Goal: Information Seeking & Learning: Learn about a topic

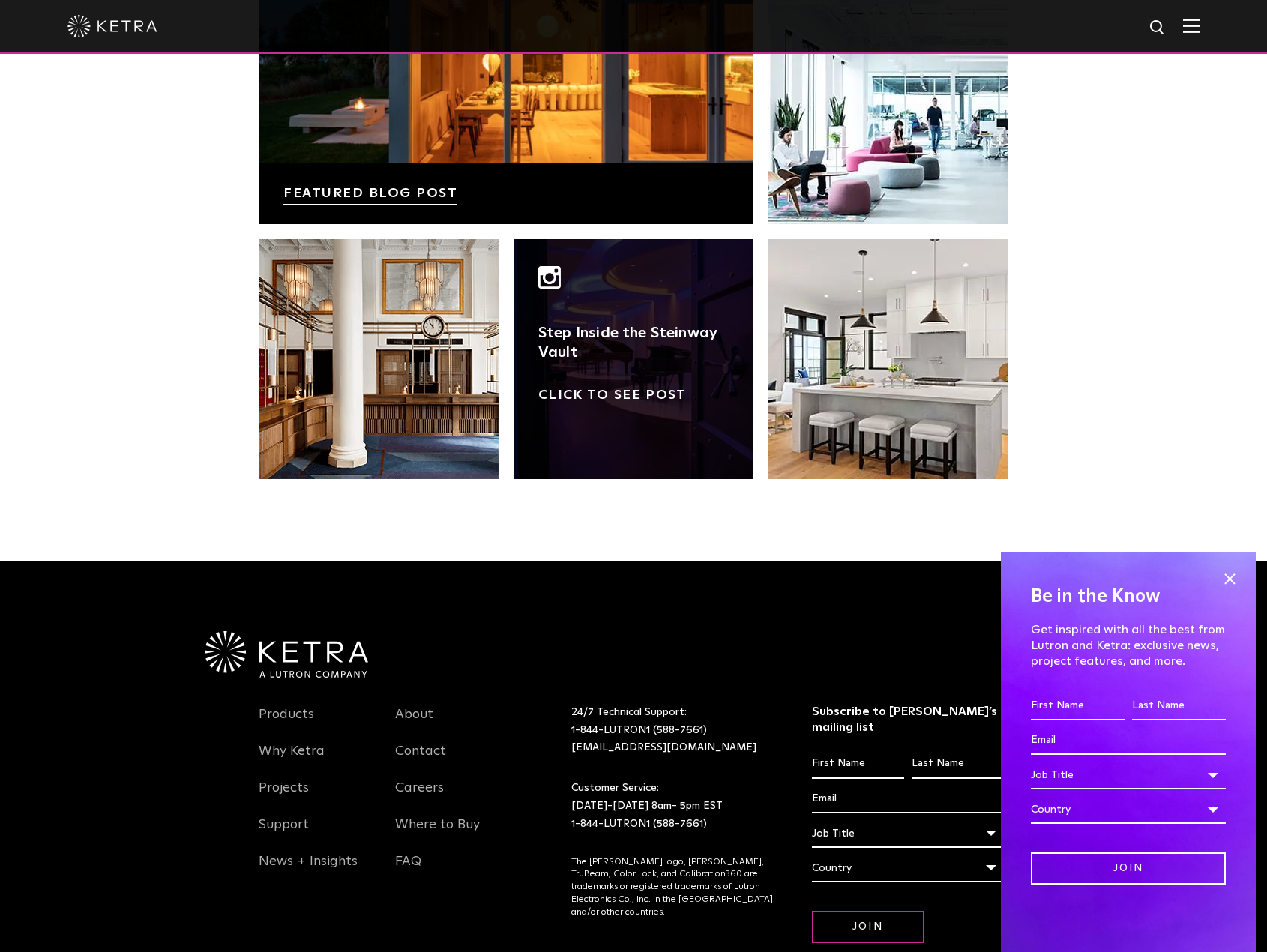
scroll to position [3154, 0]
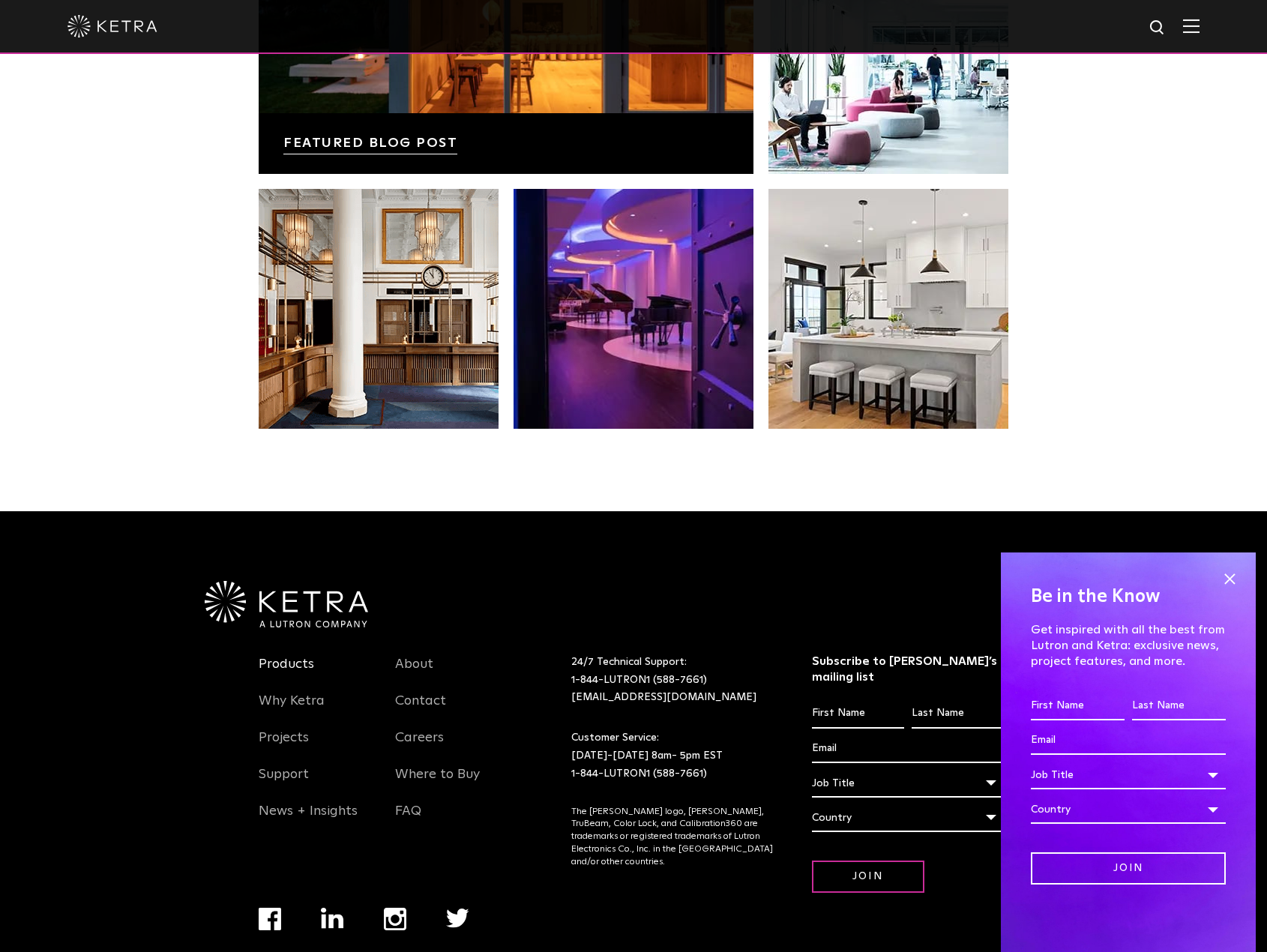
click at [287, 657] on link "Products" at bounding box center [287, 673] width 56 height 34
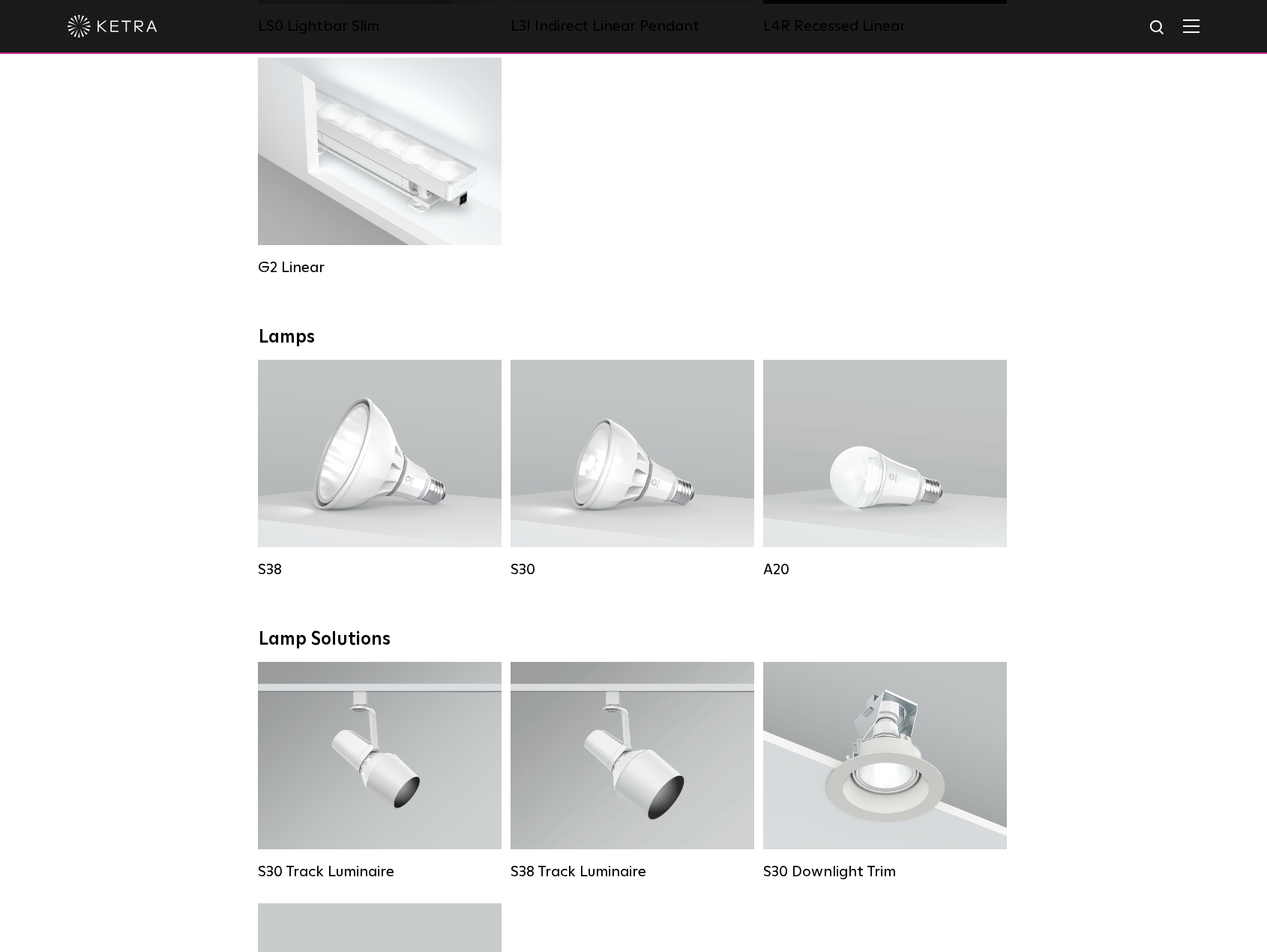
scroll to position [825, 0]
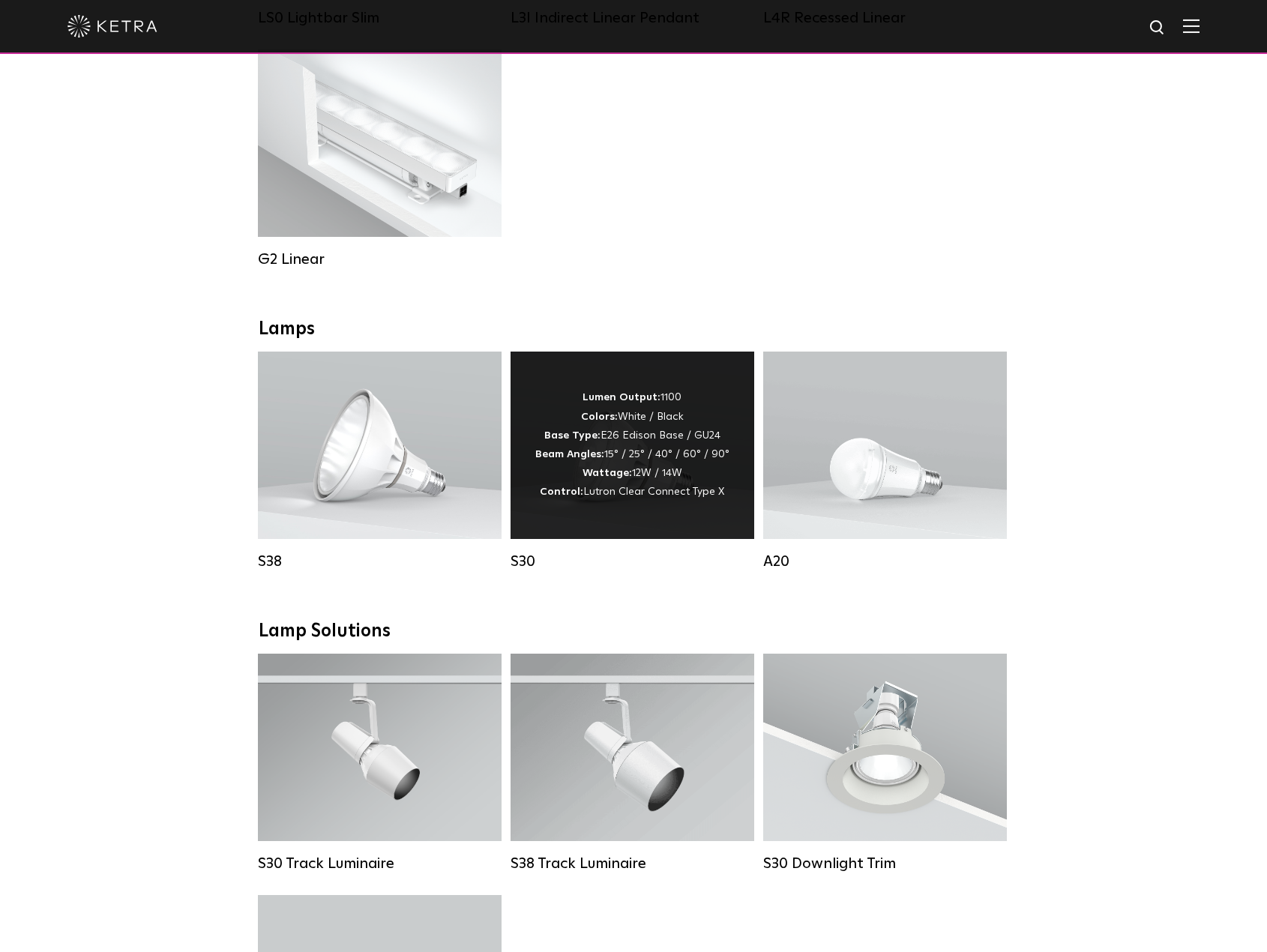
click at [631, 495] on div "Lumen Output: 1100 Colors: White / Black Base Type: E26 Edison Base / GU24 Beam…" at bounding box center [633, 445] width 194 height 113
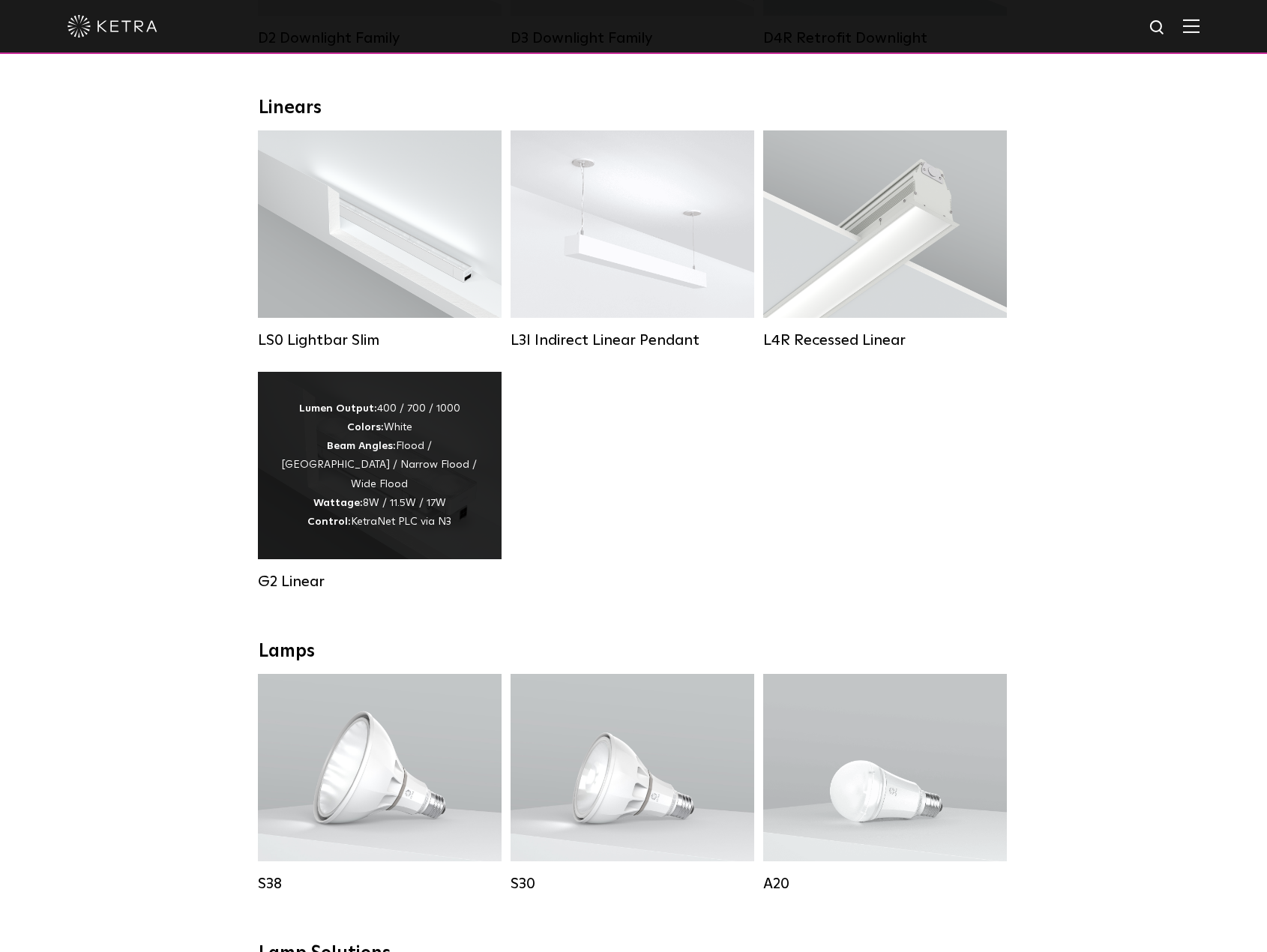
scroll to position [525, 0]
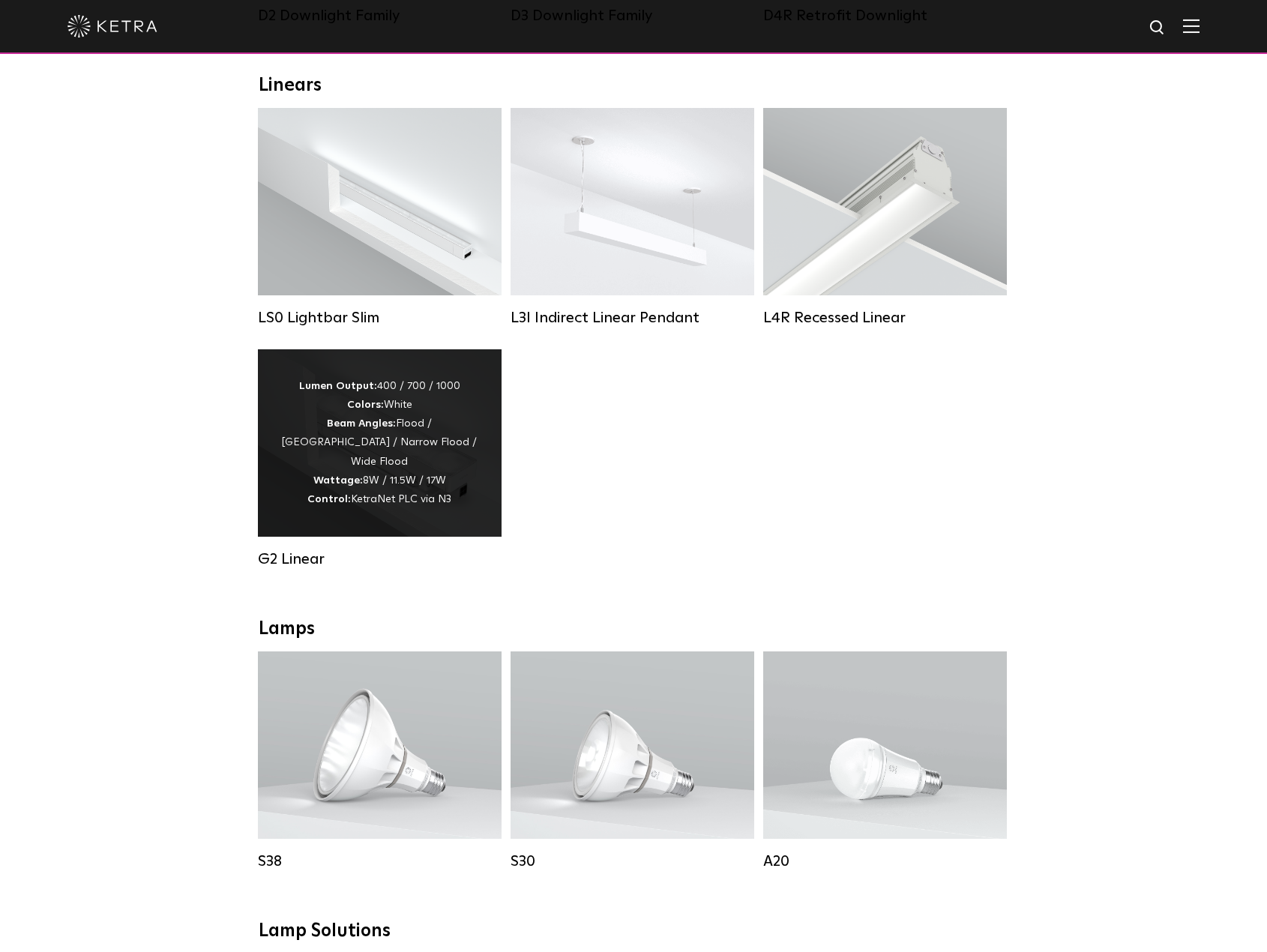
click at [383, 490] on div "Lumen Output: 400 / 700 / 1000 Colors: White Beam Angles: Flood / Graze / Narro…" at bounding box center [380, 443] width 198 height 132
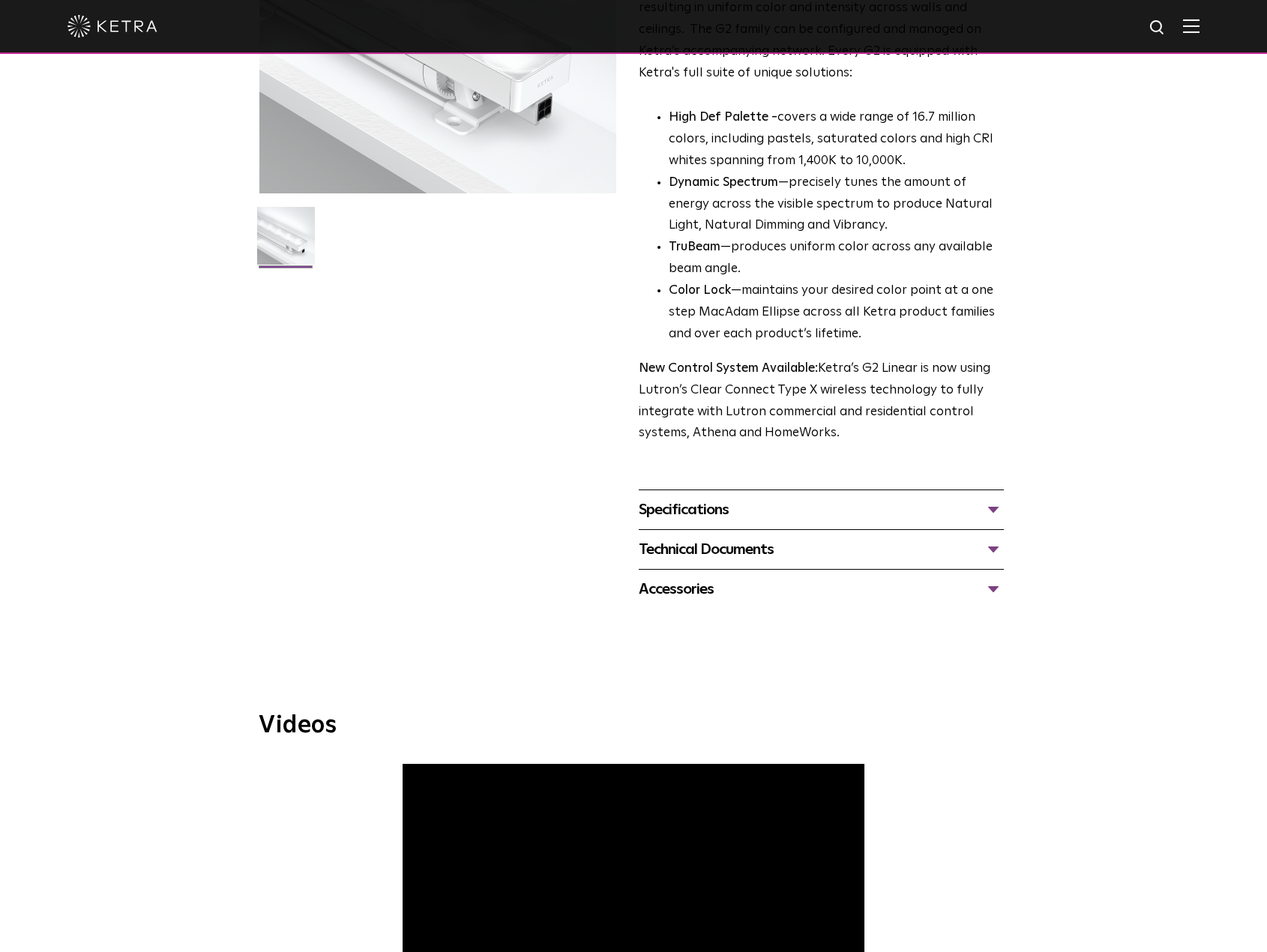
scroll to position [300, 0]
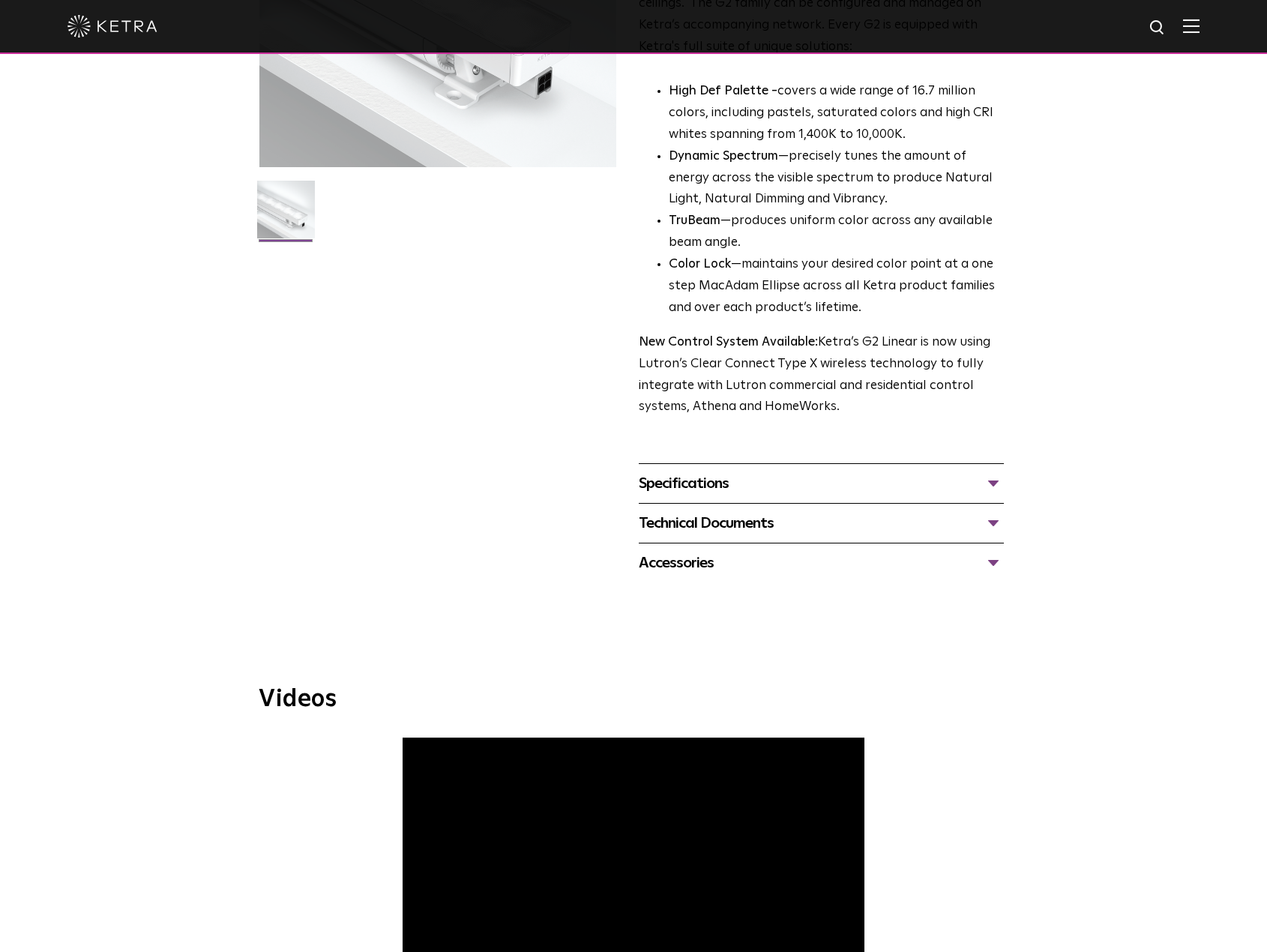
click at [989, 485] on div "Specifications" at bounding box center [821, 484] width 365 height 24
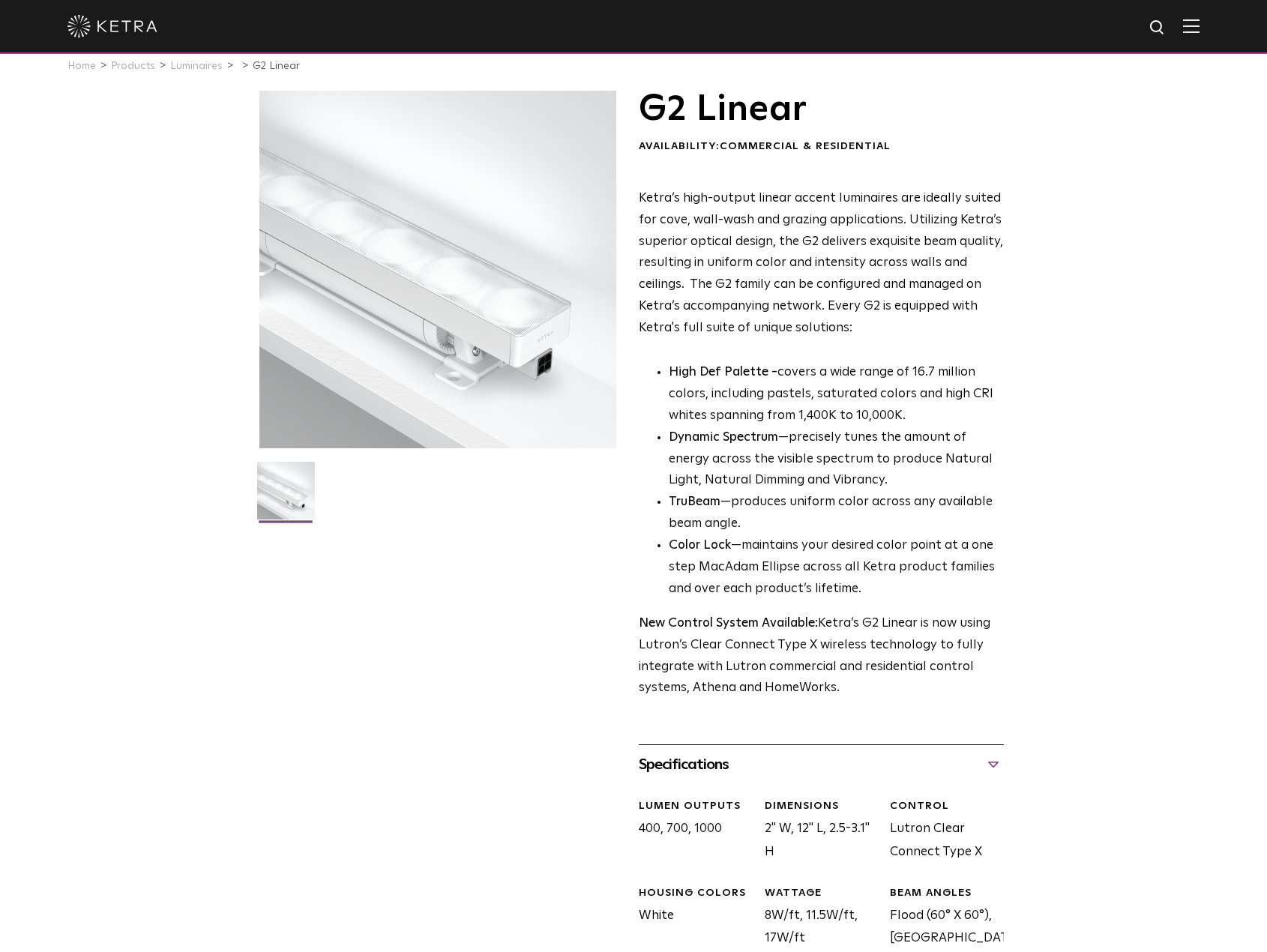
scroll to position [0, 0]
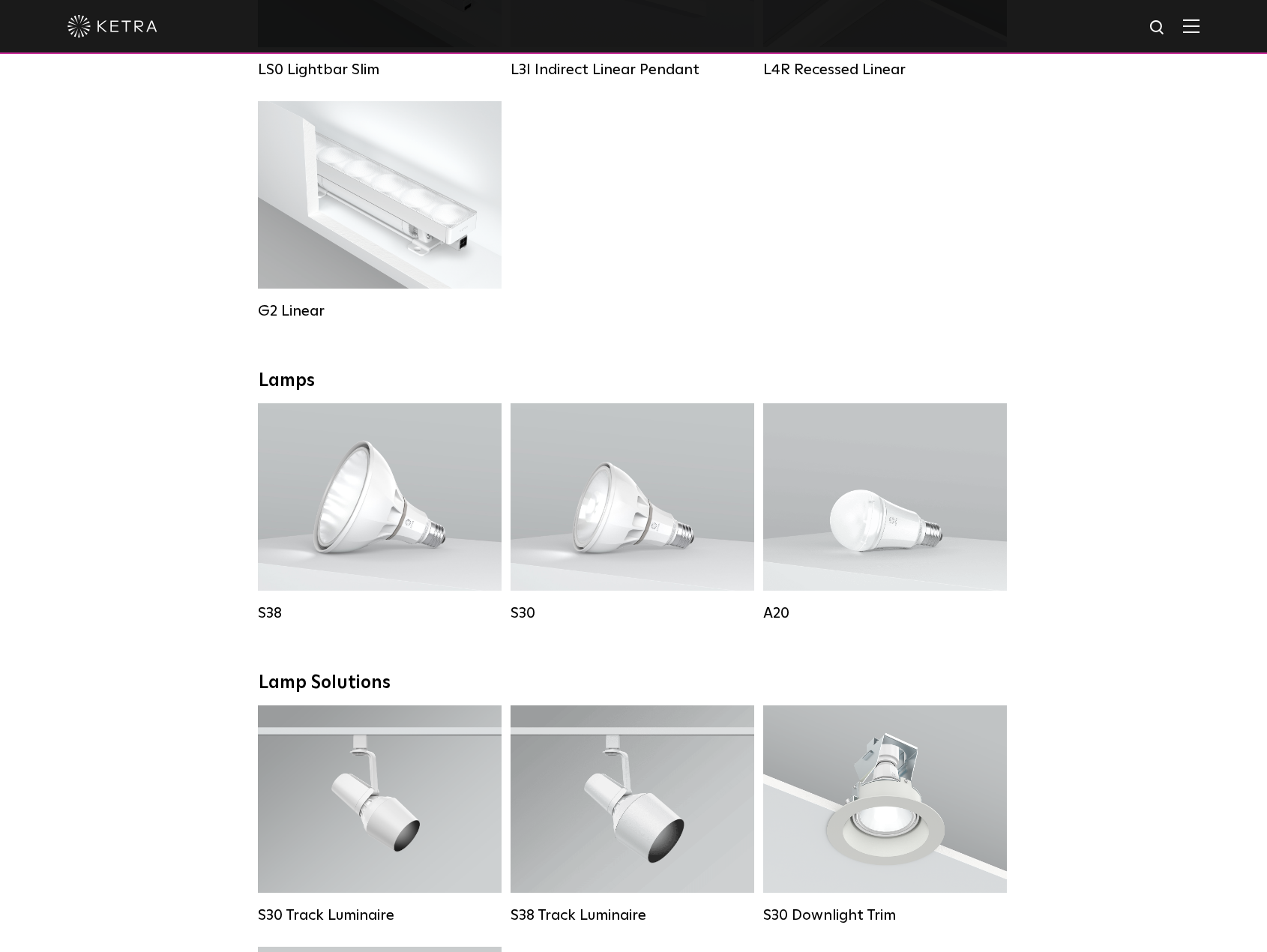
scroll to position [825, 0]
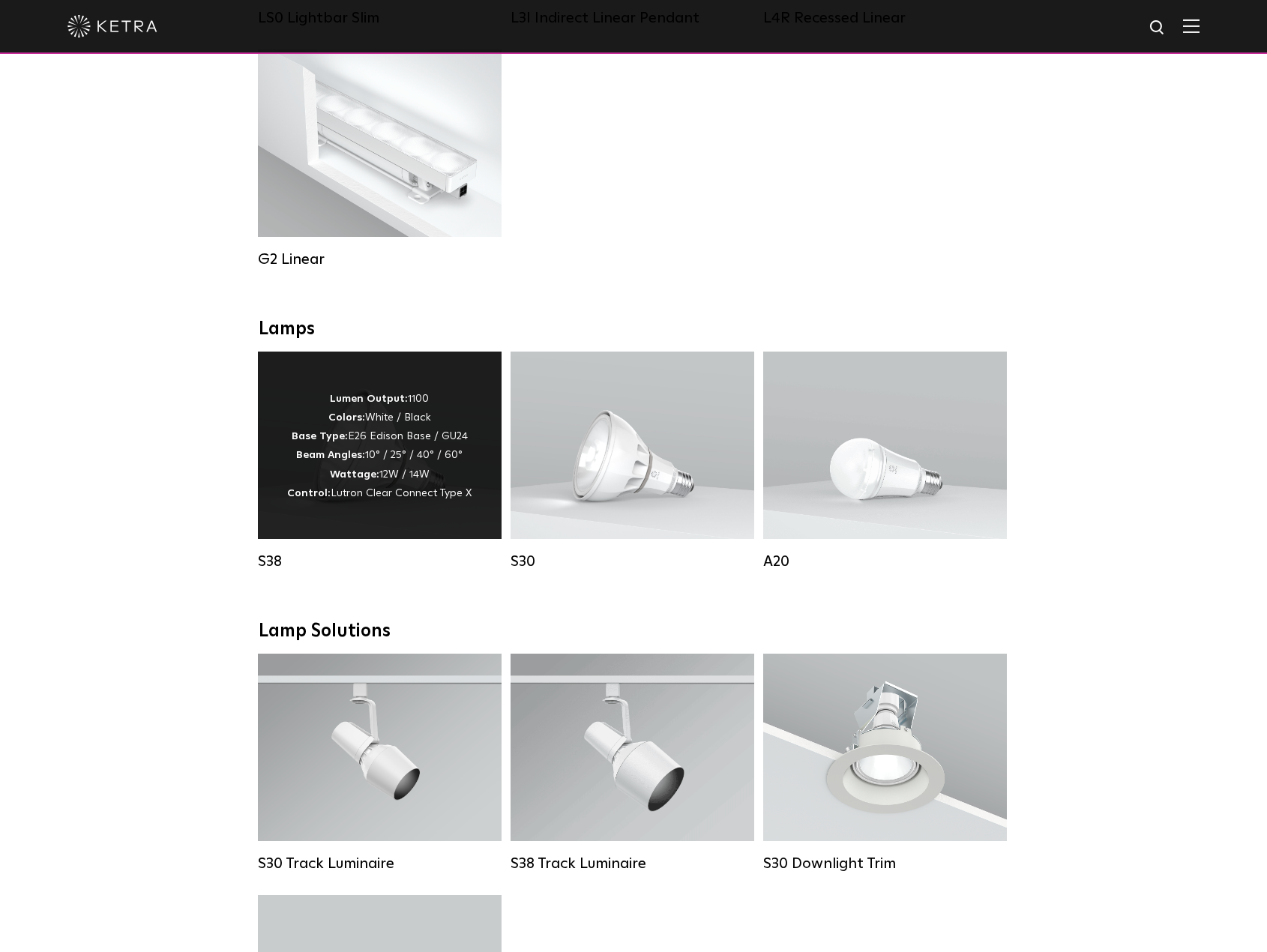
click at [372, 475] on p "Lumen Output: 1100 Colors: White / Black Base Type: E26 Edison Base / GU24 Beam…" at bounding box center [380, 446] width 185 height 113
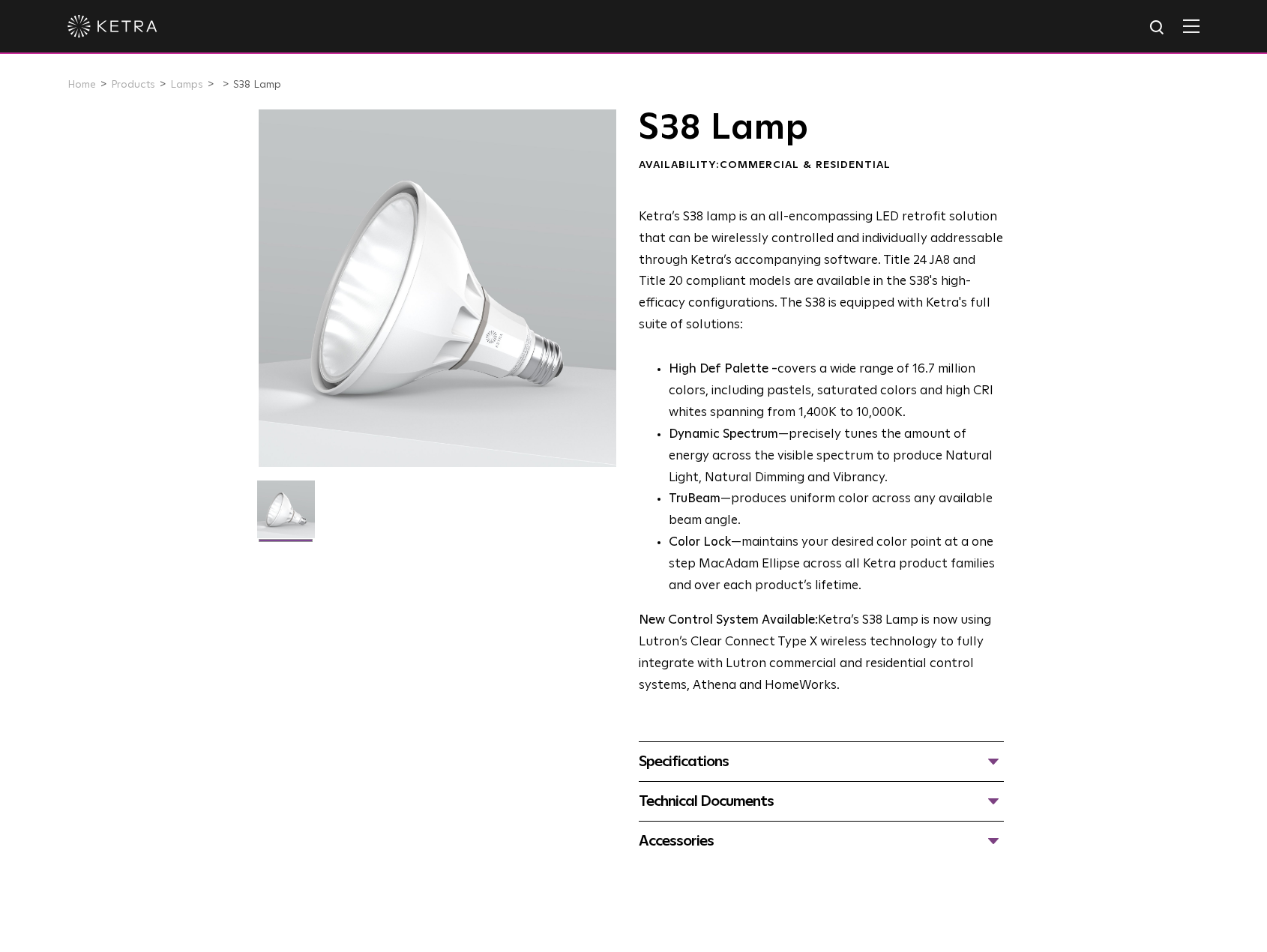
click at [996, 763] on div "Specifications" at bounding box center [821, 762] width 365 height 24
